Goal: Task Accomplishment & Management: Manage account settings

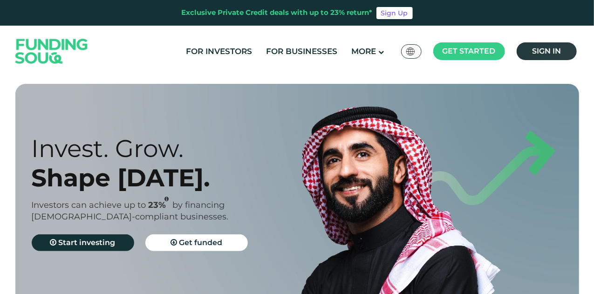
click at [559, 45] on link "Sign in" at bounding box center [547, 51] width 60 height 18
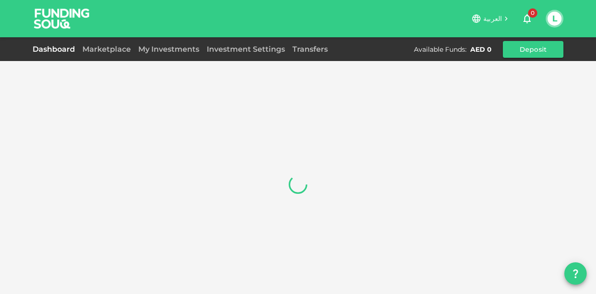
scroll to position [14, 0]
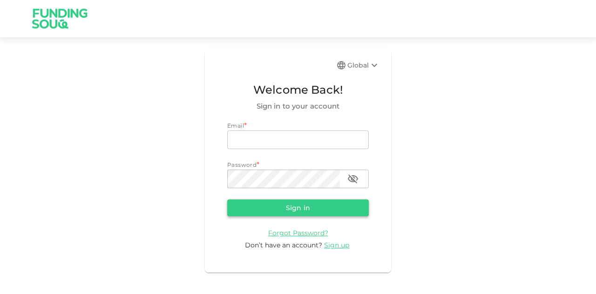
type input "mohanad.y.yasin@hotmail.com"
click at [264, 207] on button "Sign in" at bounding box center [298, 207] width 142 height 17
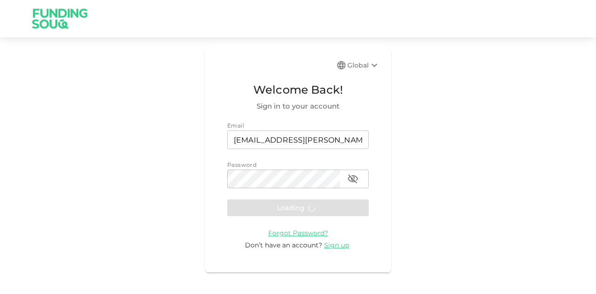
click at [264, 212] on form "Email email mohanad.y.yasin@hotmail.com email Password password password Loadin…" at bounding box center [298, 185] width 142 height 129
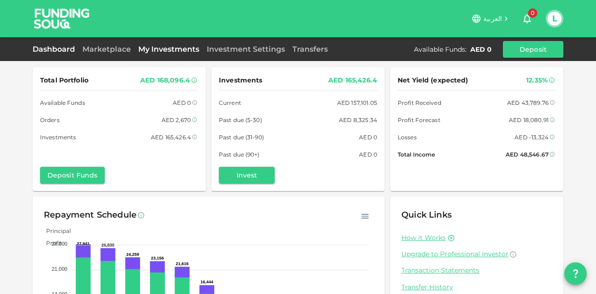
click at [140, 53] on link "My Investments" at bounding box center [169, 49] width 68 height 9
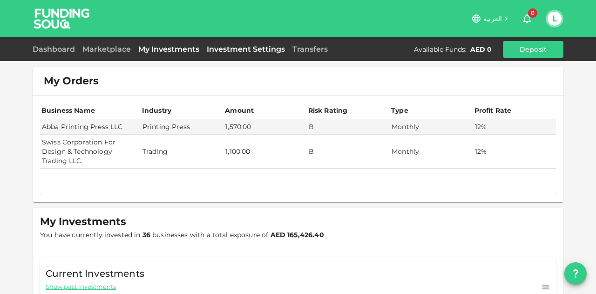
click at [203, 52] on link "Investment Settings" at bounding box center [246, 49] width 86 height 9
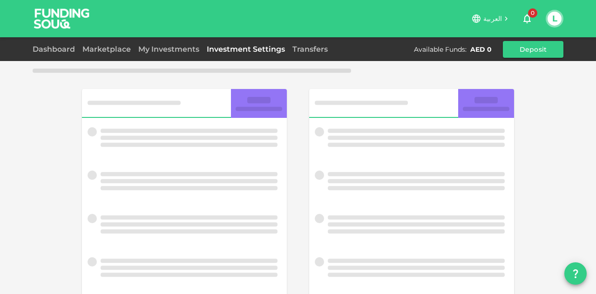
click at [222, 49] on link "Investment Settings" at bounding box center [246, 49] width 86 height 9
